Goal: Transaction & Acquisition: Purchase product/service

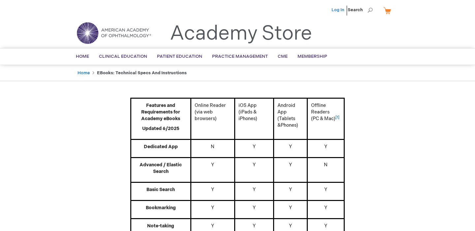
click at [341, 12] on link "Log In" at bounding box center [337, 9] width 13 height 5
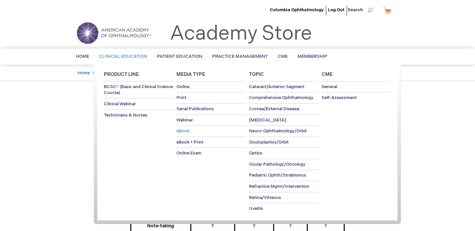
click at [183, 130] on span "eBook" at bounding box center [182, 130] width 13 height 5
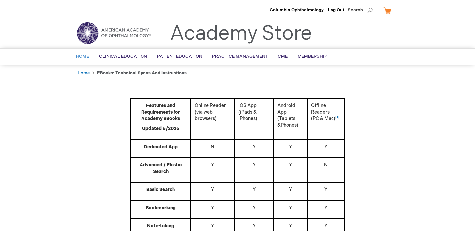
click at [87, 57] on span "Home" at bounding box center [82, 56] width 13 height 5
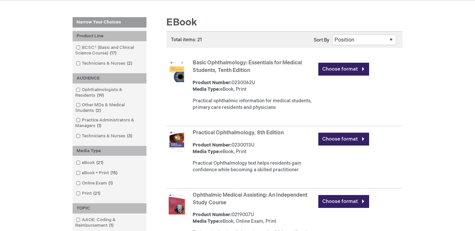
scroll to position [83, 0]
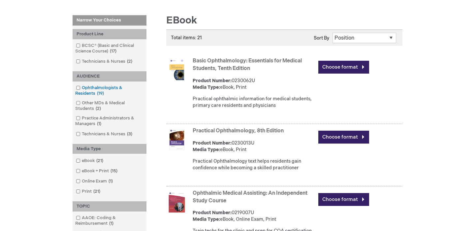
click at [82, 86] on span at bounding box center [82, 87] width 0 height 5
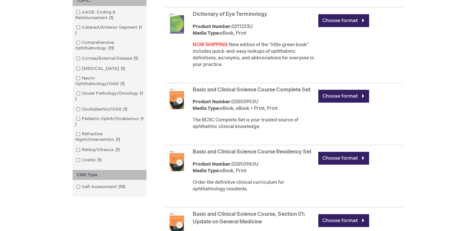
scroll to position [327, 0]
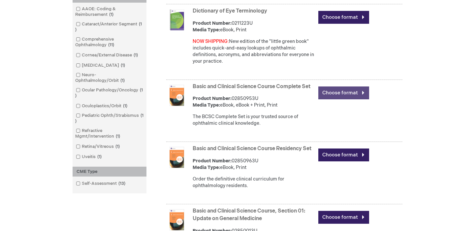
click at [331, 90] on link "Choose format" at bounding box center [343, 92] width 51 height 13
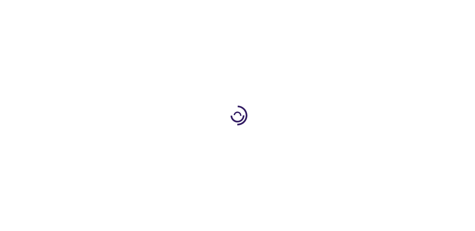
type input "0"
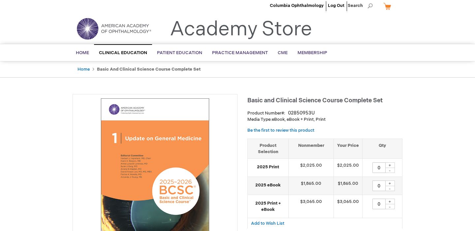
scroll to position [6, 0]
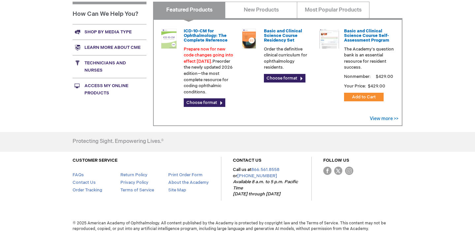
scroll to position [236, 0]
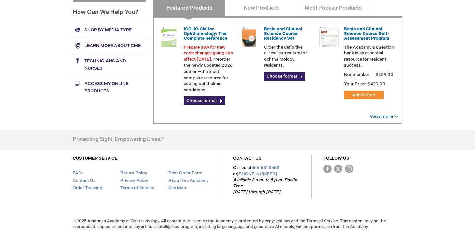
click at [96, 82] on link "Access My Online Products" at bounding box center [110, 87] width 74 height 23
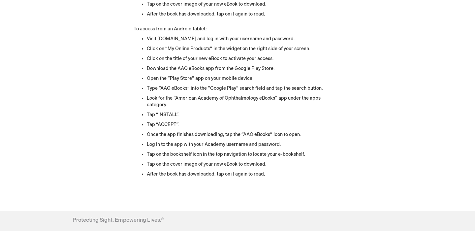
scroll to position [924, 0]
